Goal: Check status: Check status

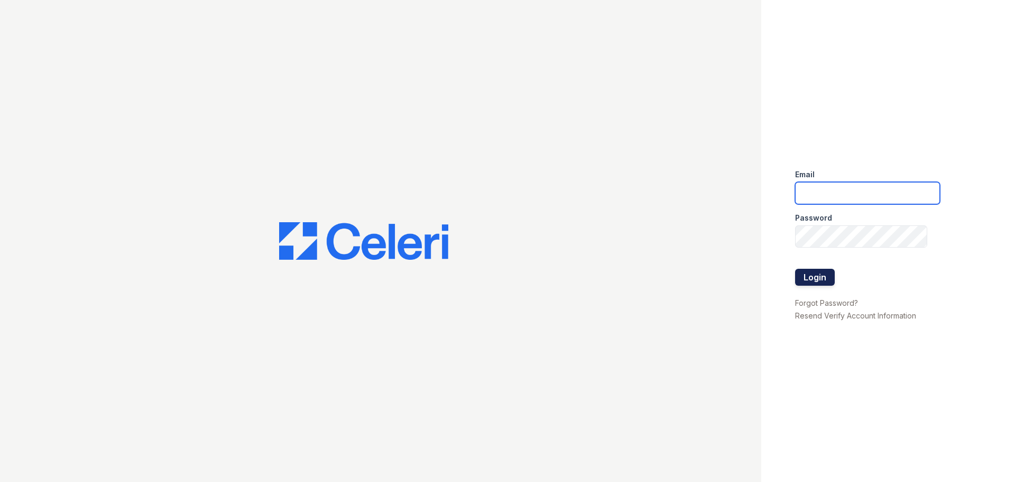
type input "renewfoundrycentre@trinity-pm.com"
click at [815, 282] on button "Login" at bounding box center [815, 277] width 40 height 17
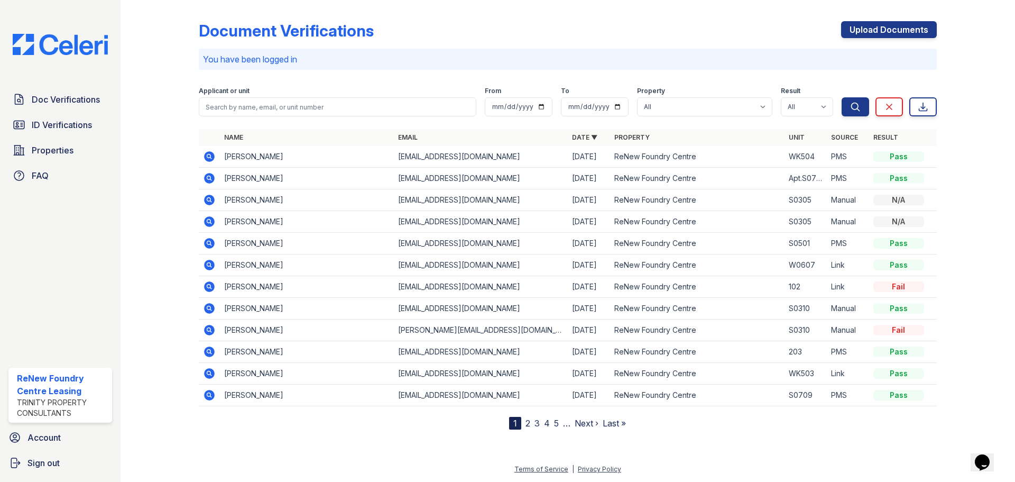
click at [206, 154] on icon at bounding box center [209, 156] width 11 height 11
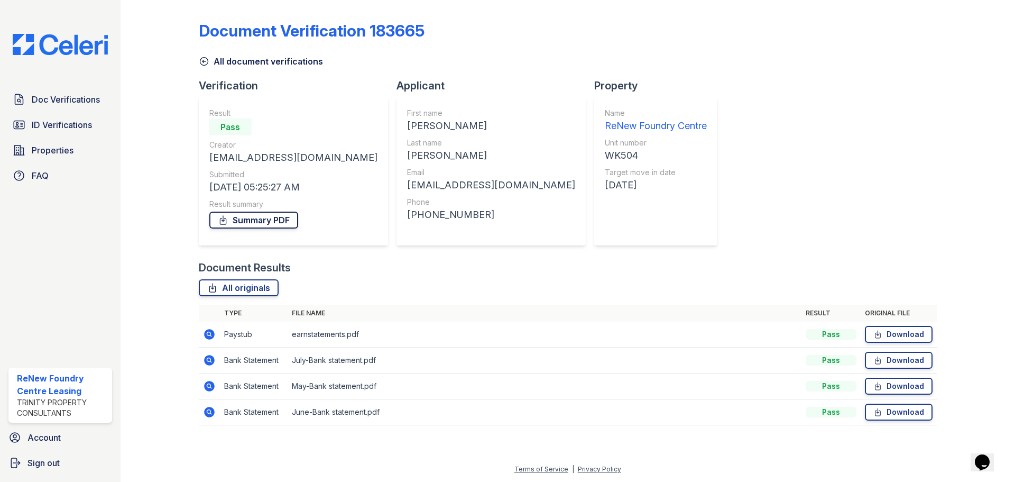
click at [285, 225] on link "Summary PDF" at bounding box center [253, 220] width 89 height 17
click at [76, 121] on span "ID Verifications" at bounding box center [62, 124] width 60 height 13
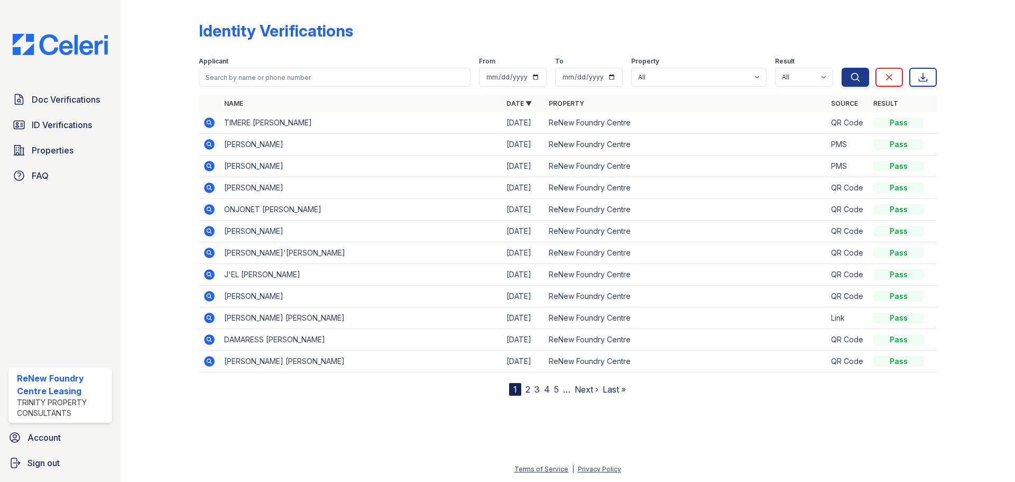
click at [206, 146] on icon at bounding box center [209, 144] width 11 height 11
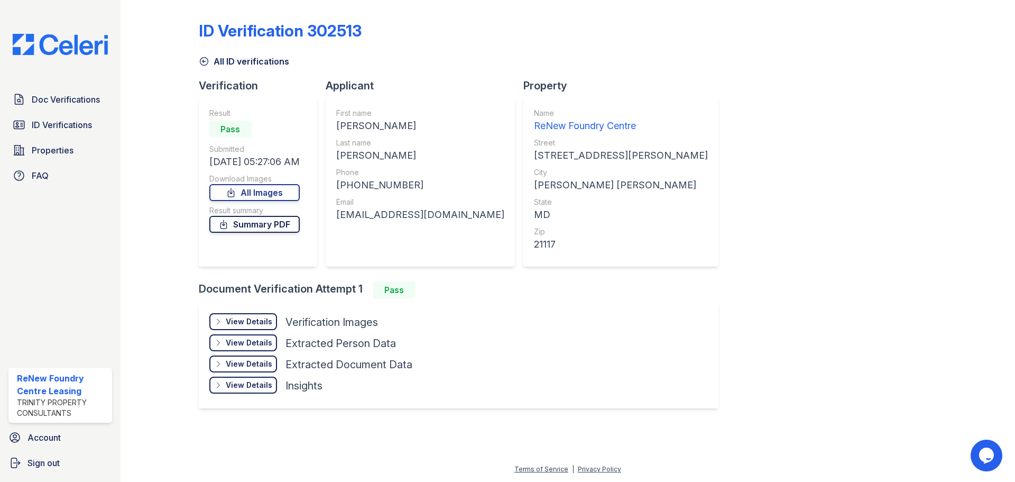
click at [280, 227] on link "Summary PDF" at bounding box center [254, 224] width 90 height 17
click at [79, 92] on link "Doc Verifications" at bounding box center [60, 99] width 104 height 21
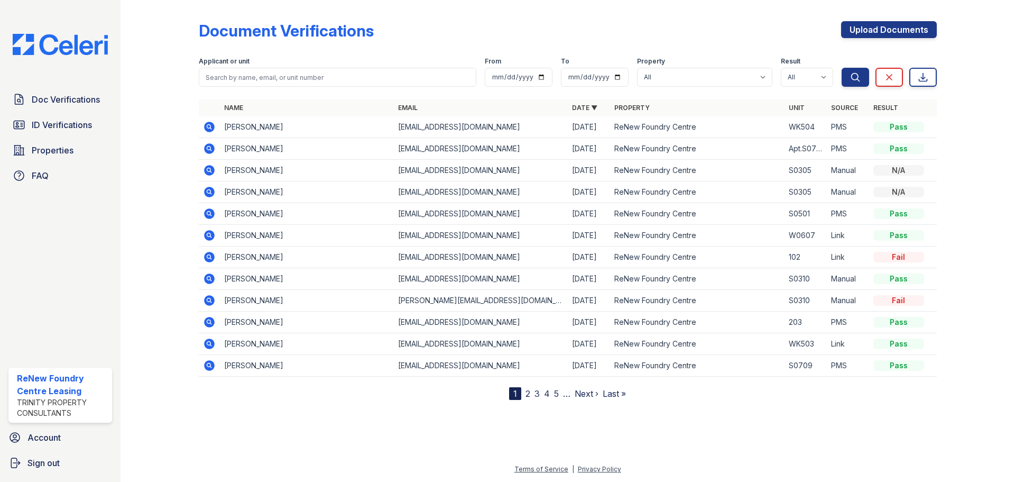
click at [207, 125] on icon at bounding box center [209, 127] width 13 height 13
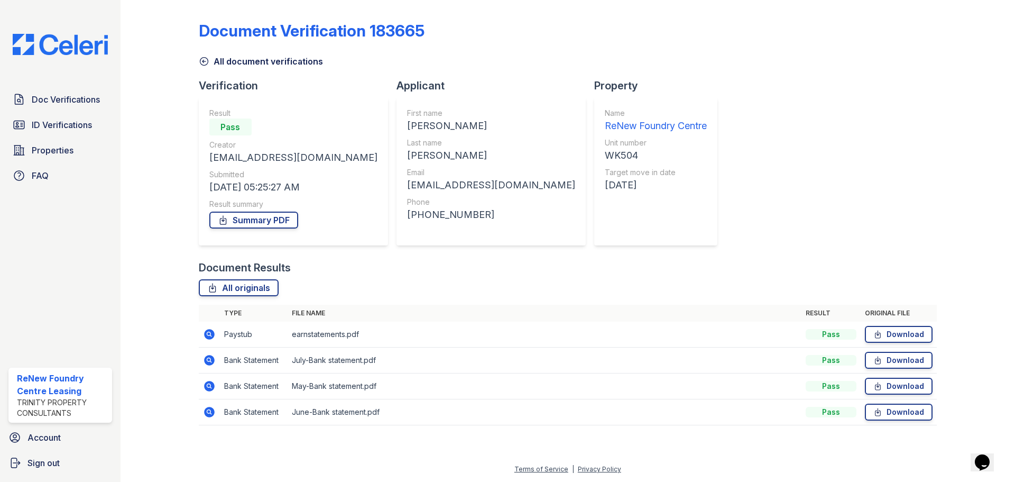
click at [210, 335] on icon at bounding box center [209, 334] width 13 height 13
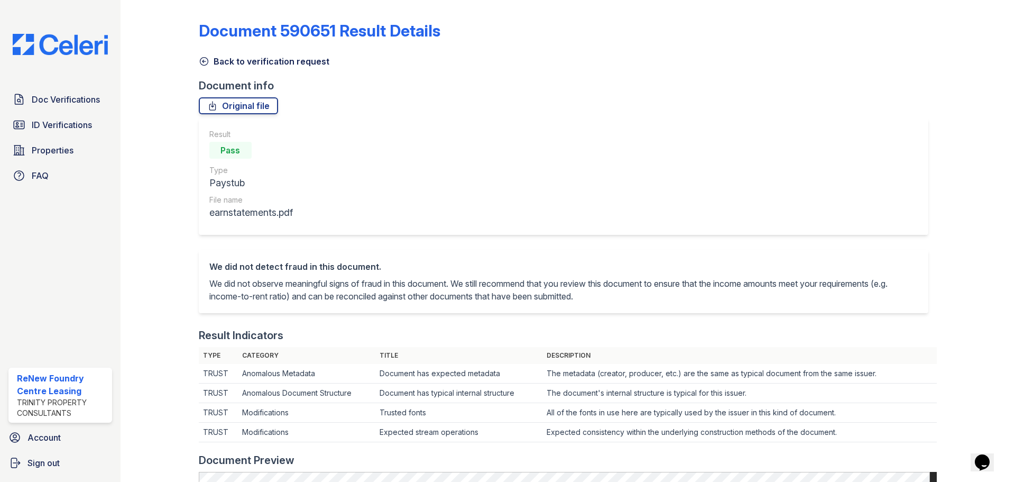
click at [257, 58] on link "Back to verification request" at bounding box center [264, 61] width 131 height 13
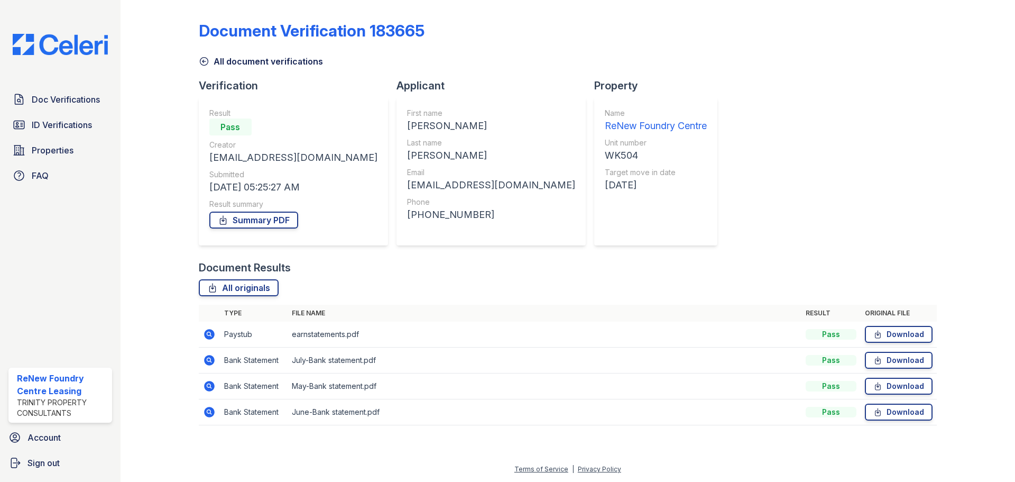
click at [213, 357] on icon at bounding box center [209, 360] width 11 height 11
